Goal: Contribute content

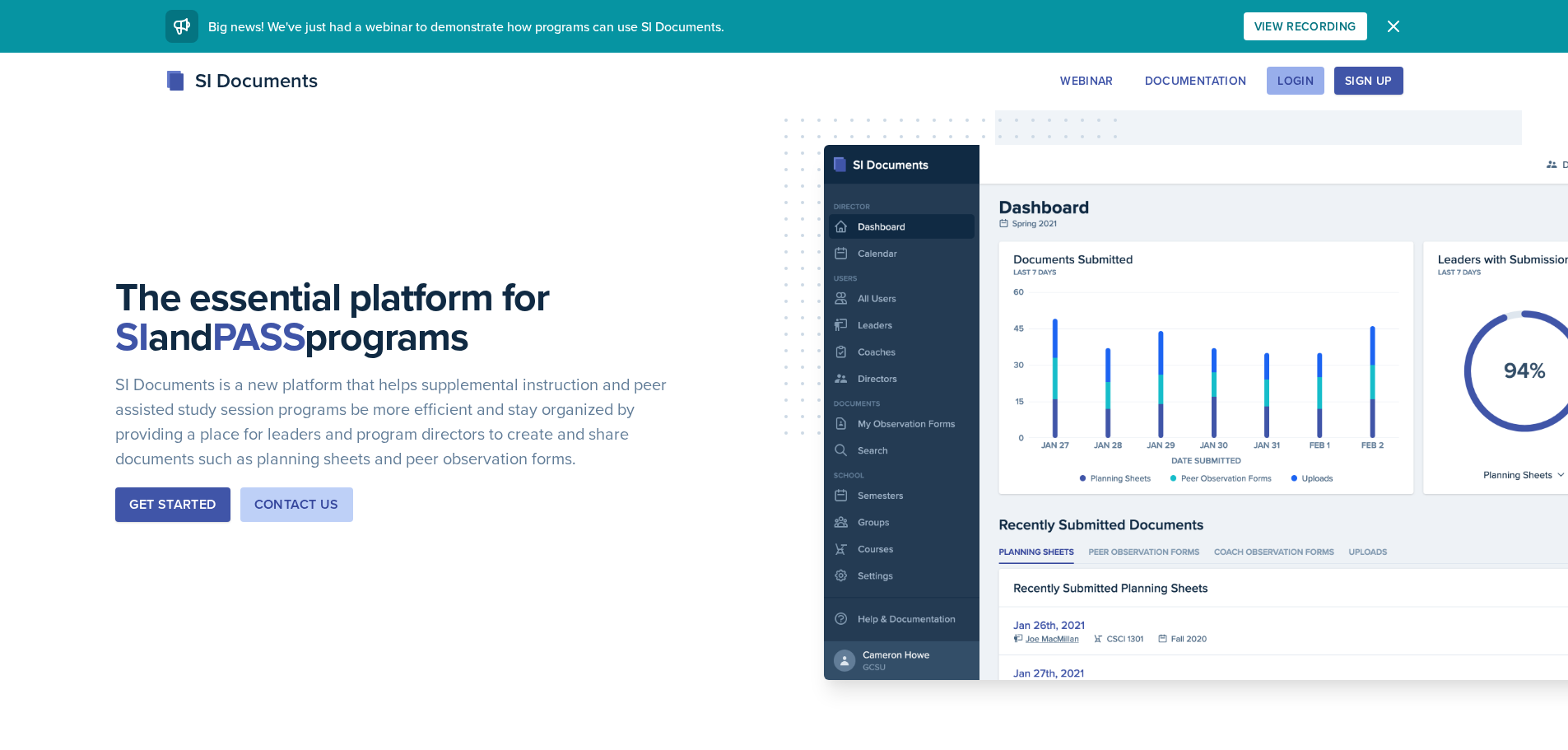
click at [1302, 77] on div "Login" at bounding box center [1295, 80] width 37 height 13
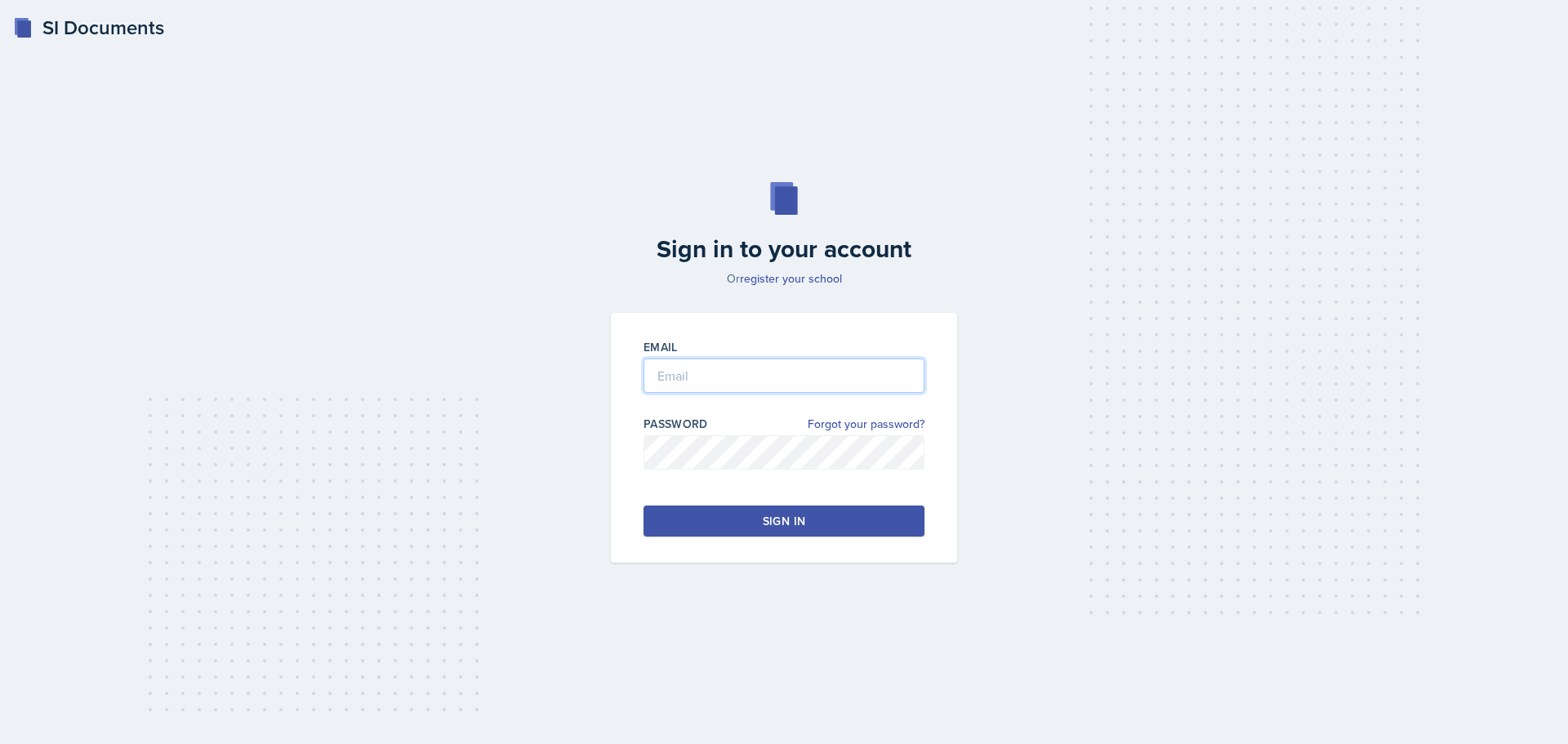
type input "[EMAIL_ADDRESS][DOMAIN_NAME]"
click at [767, 522] on div "Sign in" at bounding box center [784, 521] width 43 height 16
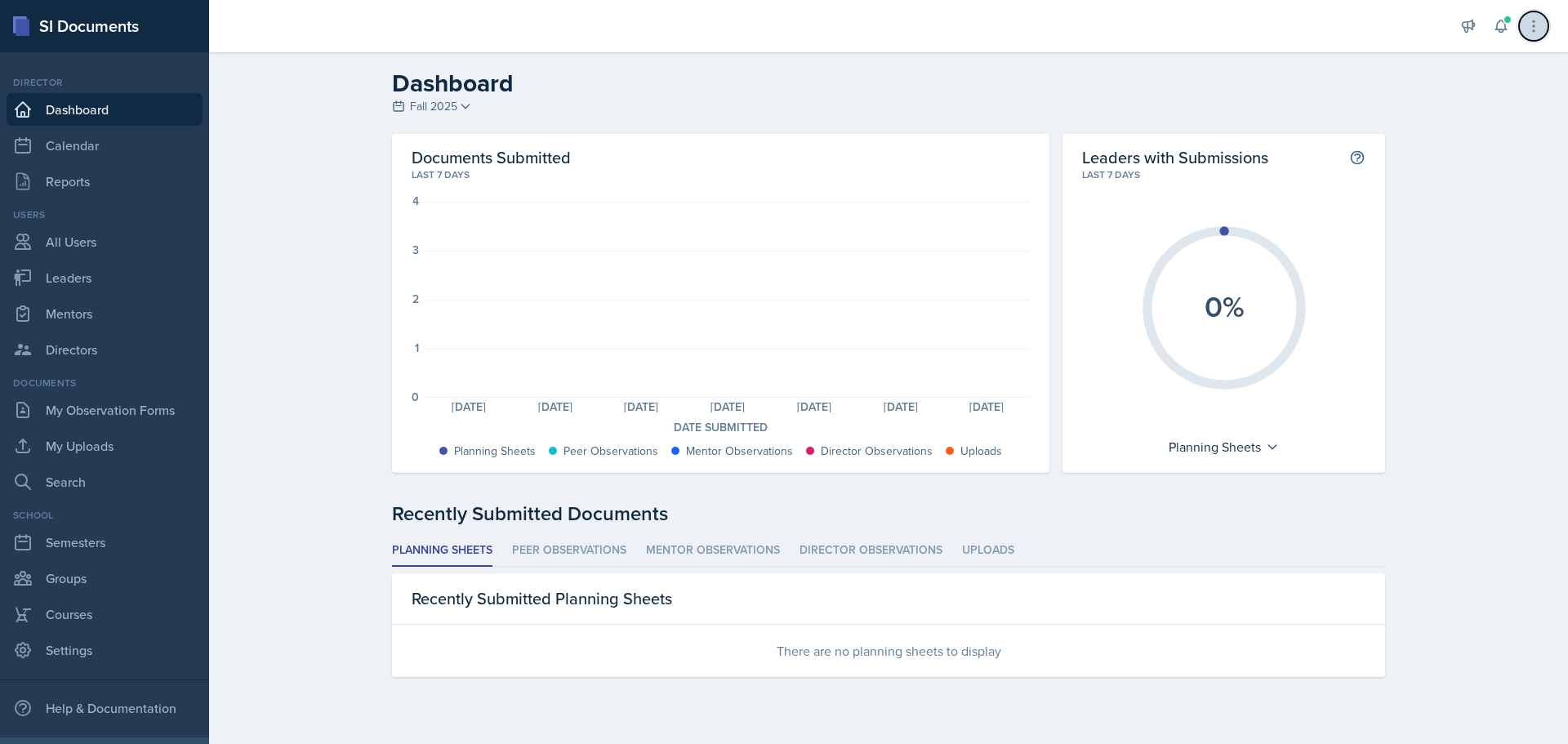
click at [1539, 30] on icon at bounding box center [1533, 26] width 16 height 16
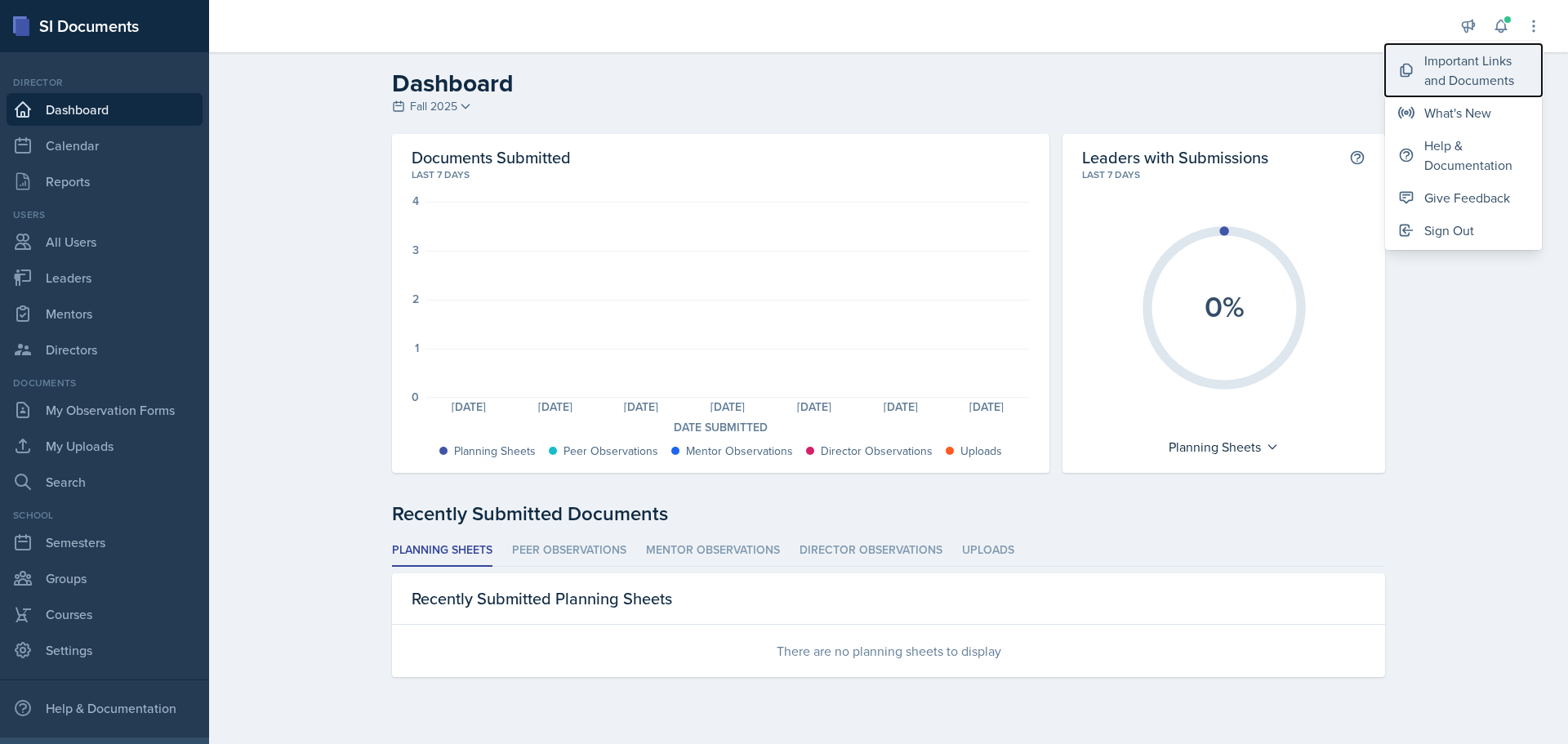
click at [1494, 73] on div "Important Links and Documents" at bounding box center [1477, 70] width 105 height 39
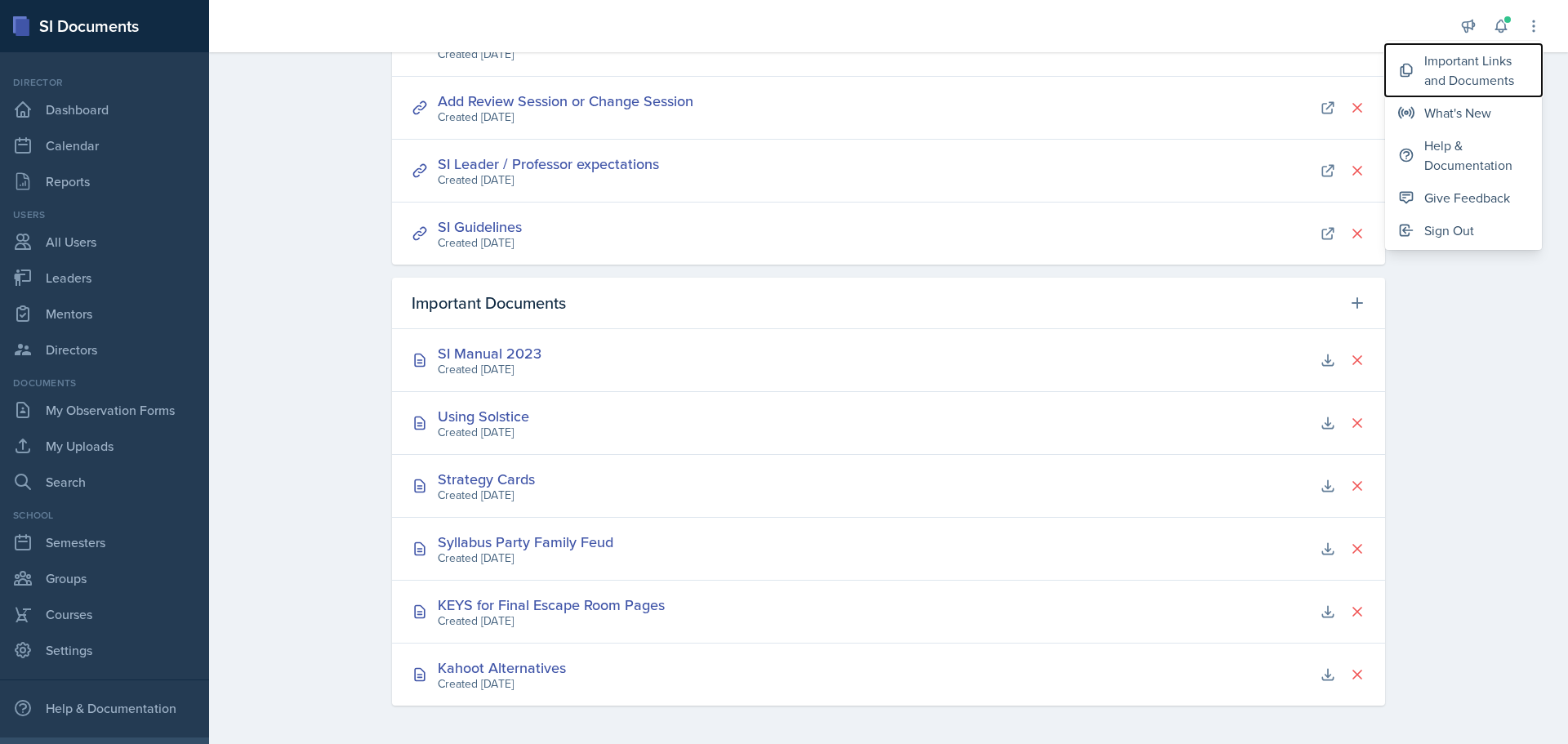
scroll to position [278, 0]
click at [1350, 297] on icon at bounding box center [1358, 302] width 16 height 16
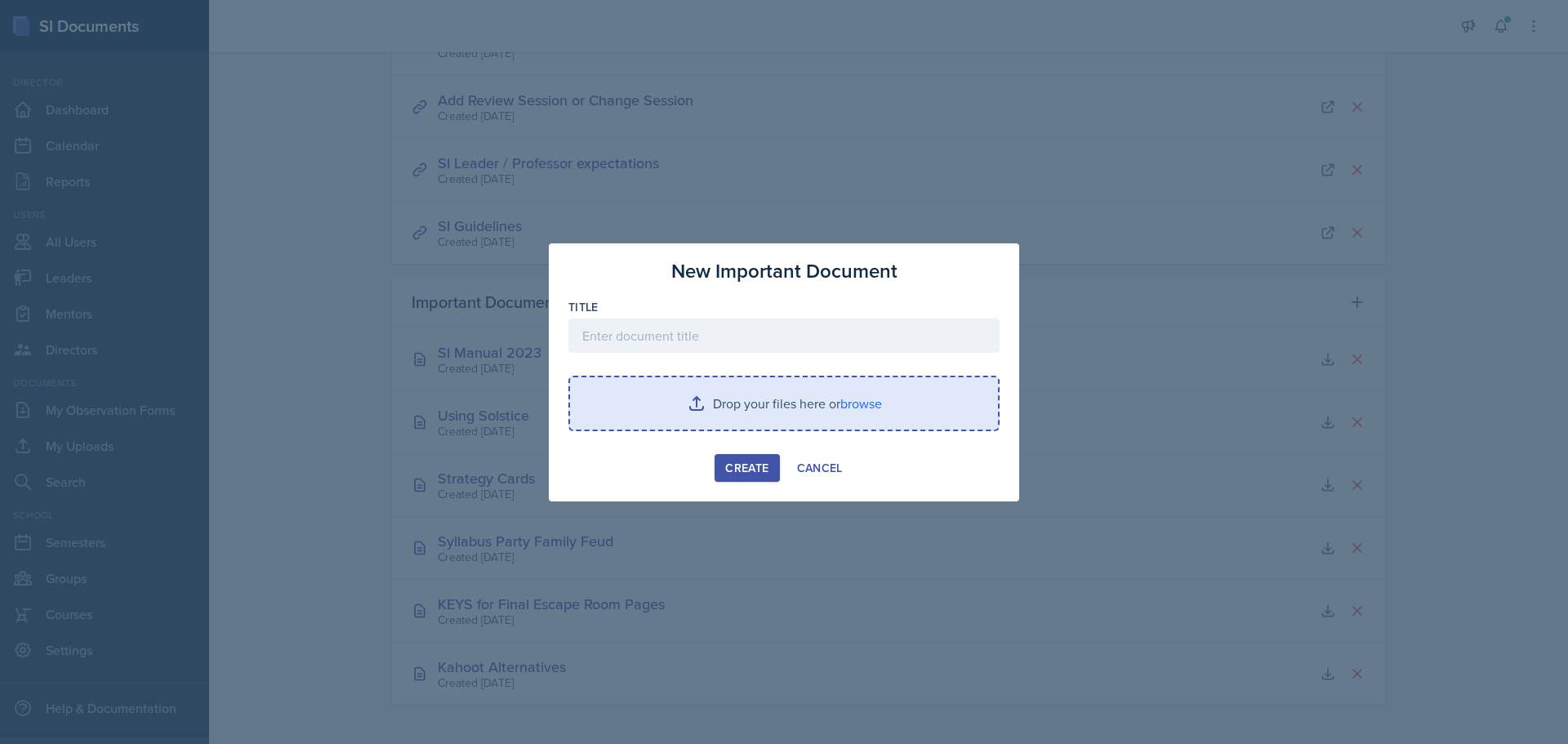
click at [843, 404] on input "file" at bounding box center [784, 403] width 428 height 52
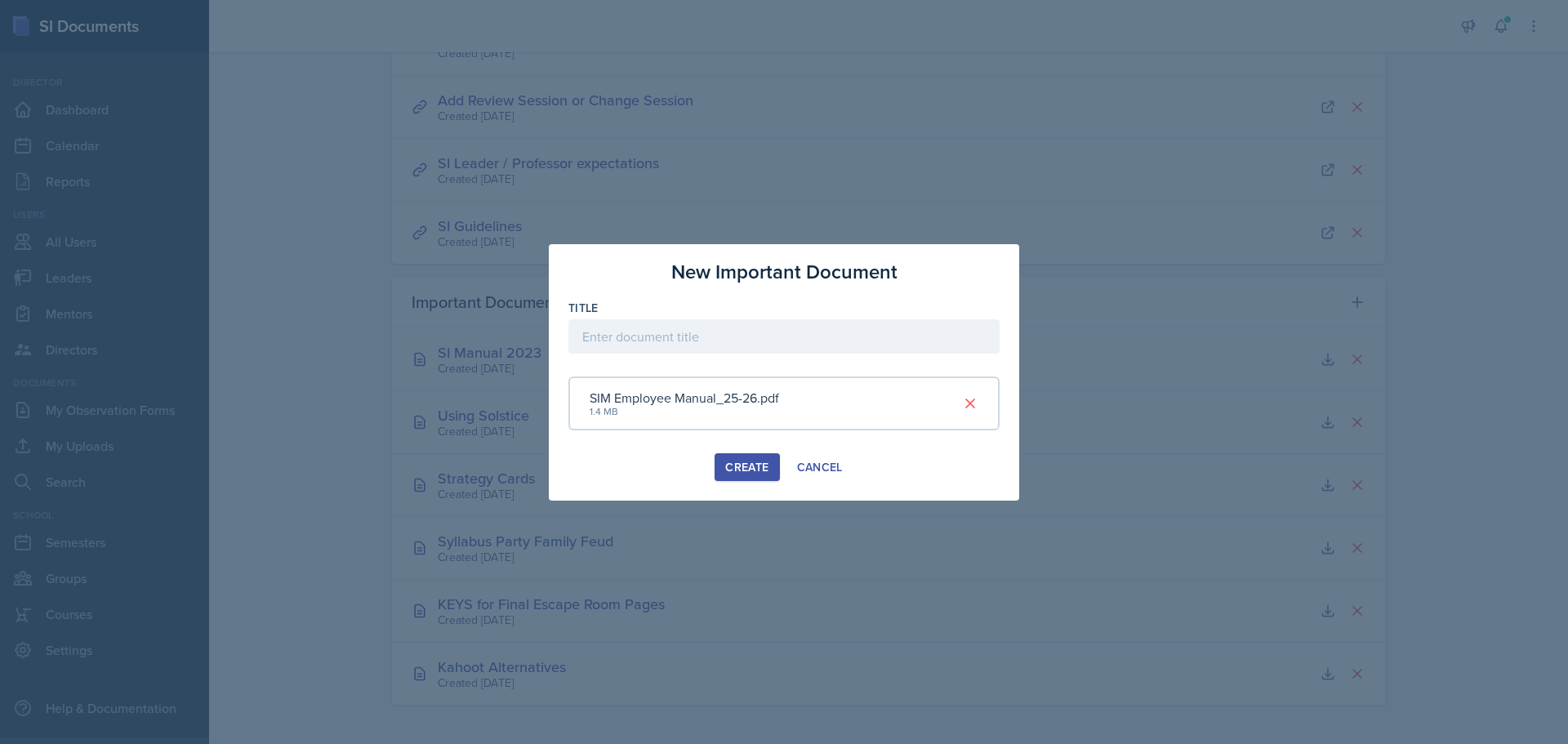
click at [745, 473] on div "Create" at bounding box center [747, 466] width 43 height 13
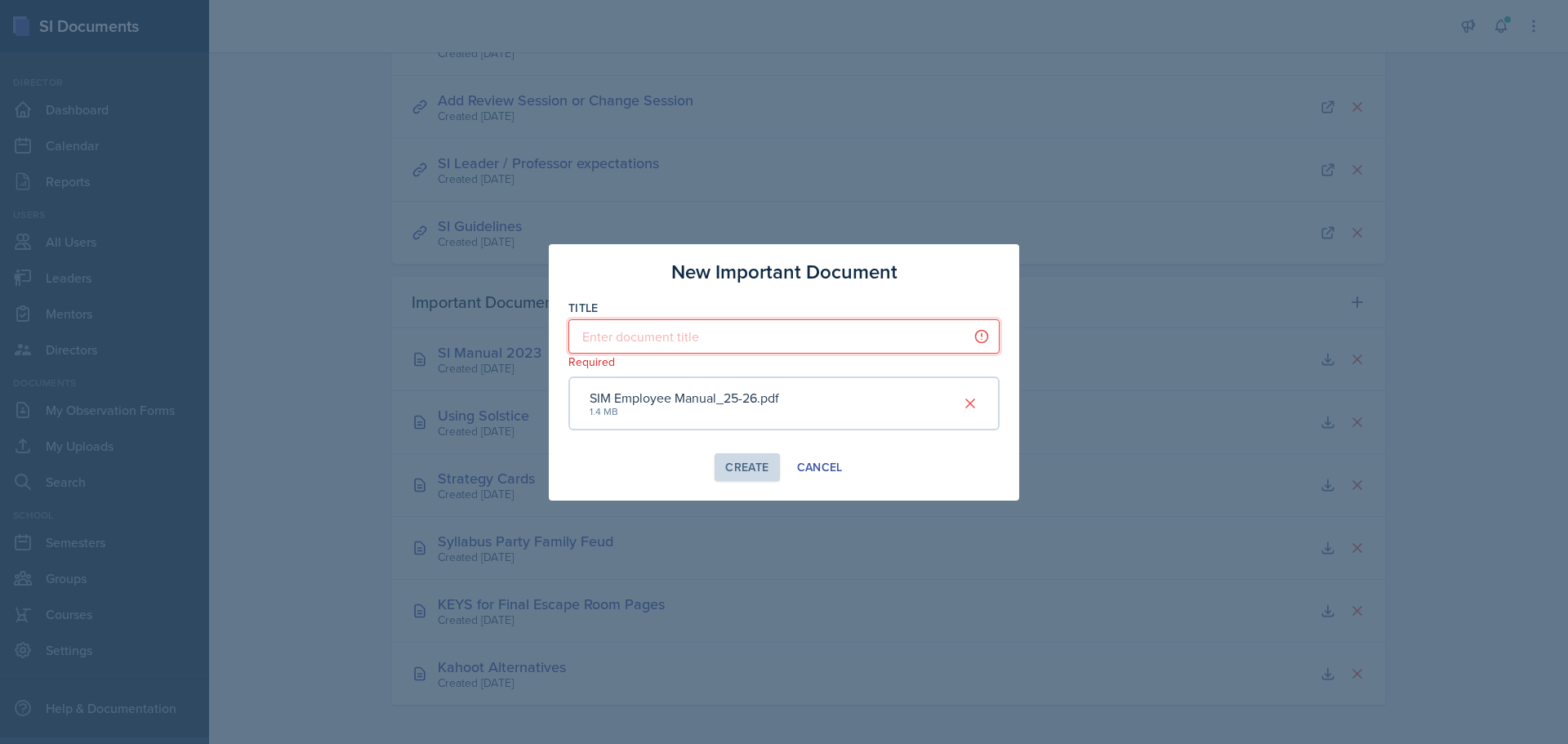
click at [635, 327] on input at bounding box center [784, 336] width 431 height 35
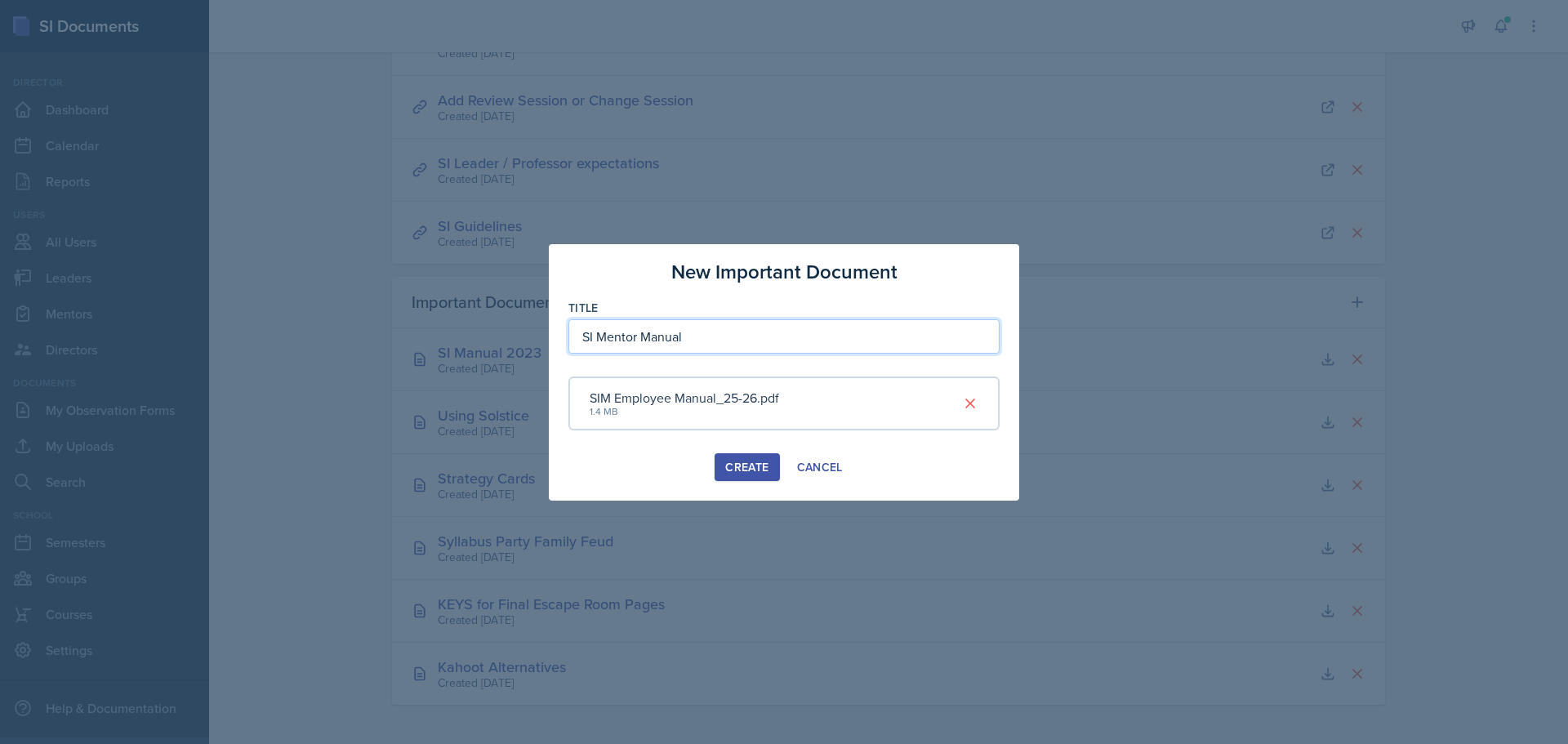
type input "SI Mentor Manual"
click at [738, 470] on div "Create" at bounding box center [747, 466] width 43 height 13
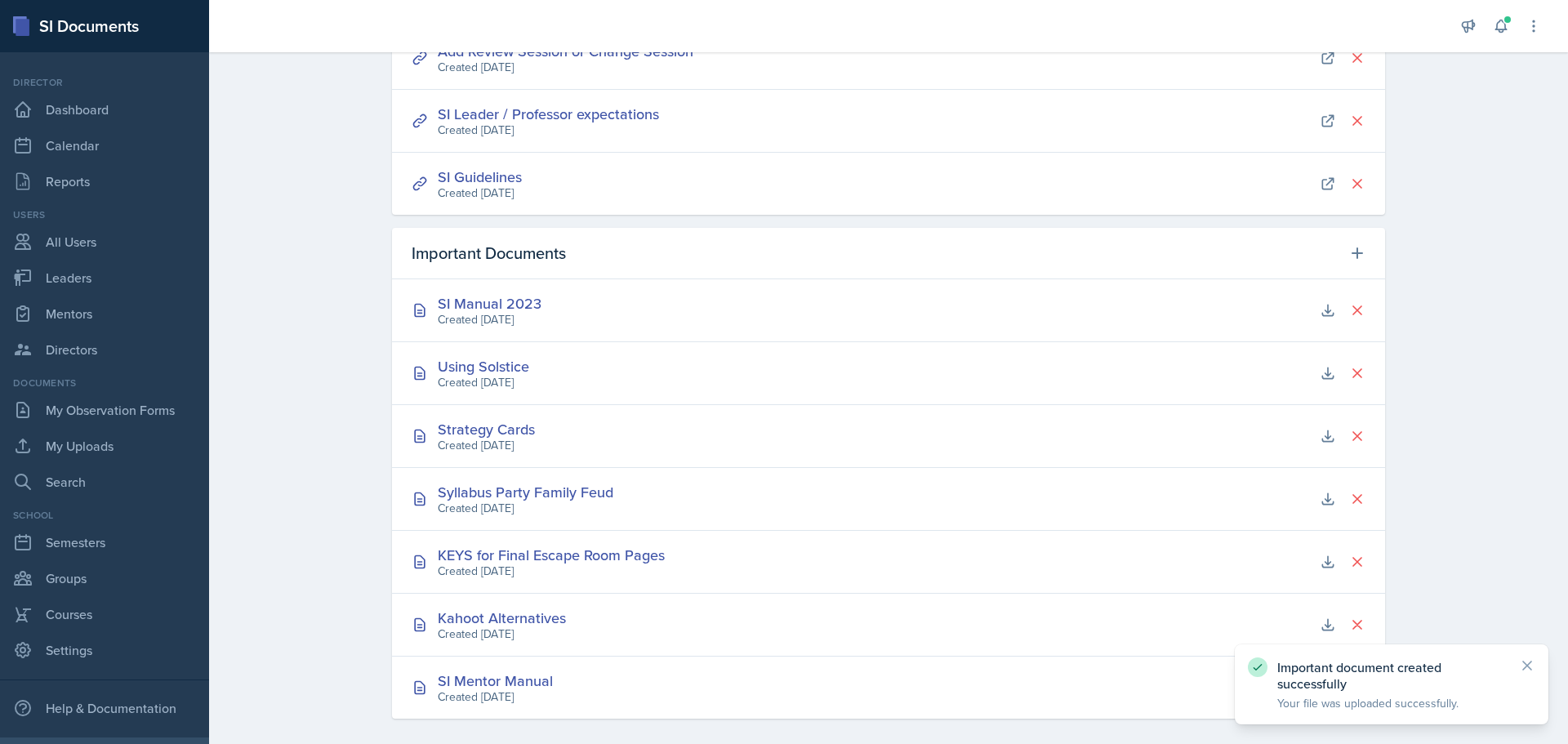
scroll to position [341, 0]
